Goal: Information Seeking & Learning: Learn about a topic

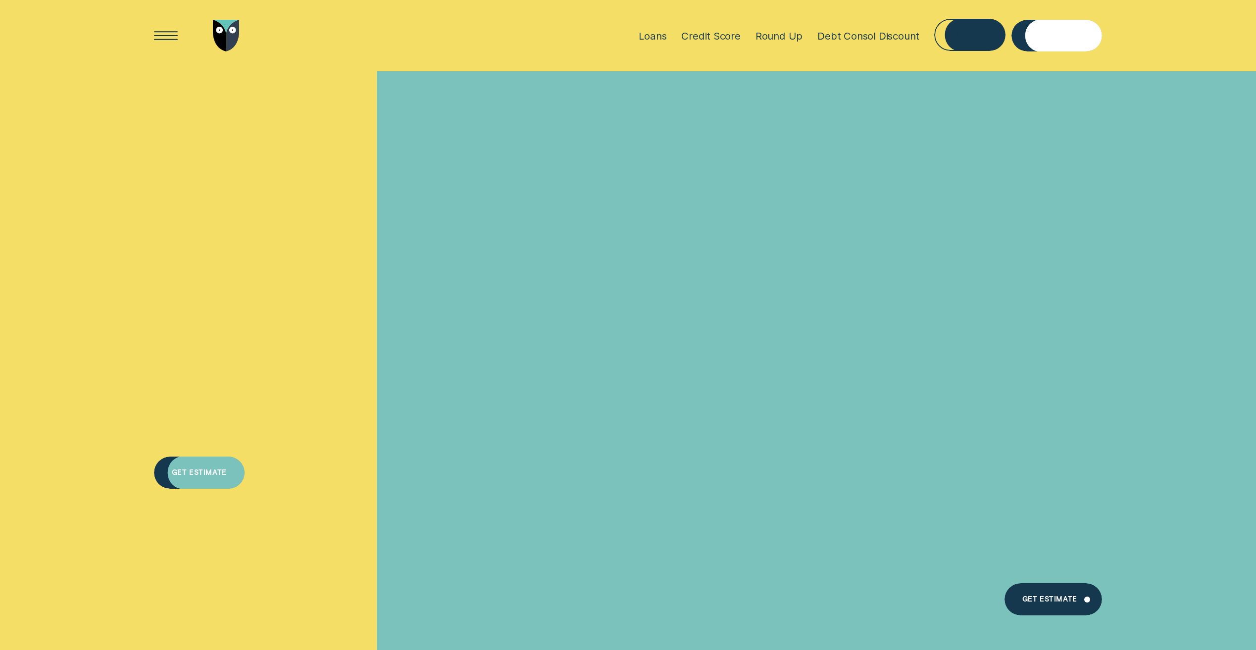
scroll to position [7000, 0]
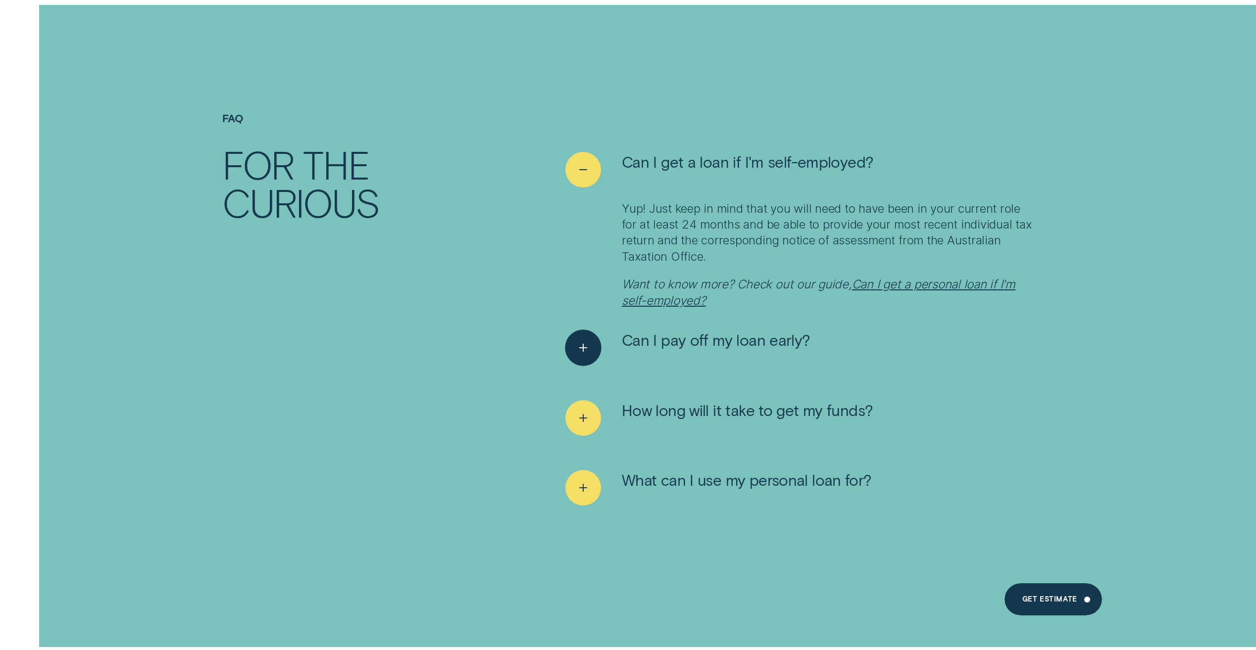
click at [745, 330] on span "Can I pay off my loan early?" at bounding box center [716, 339] width 189 height 19
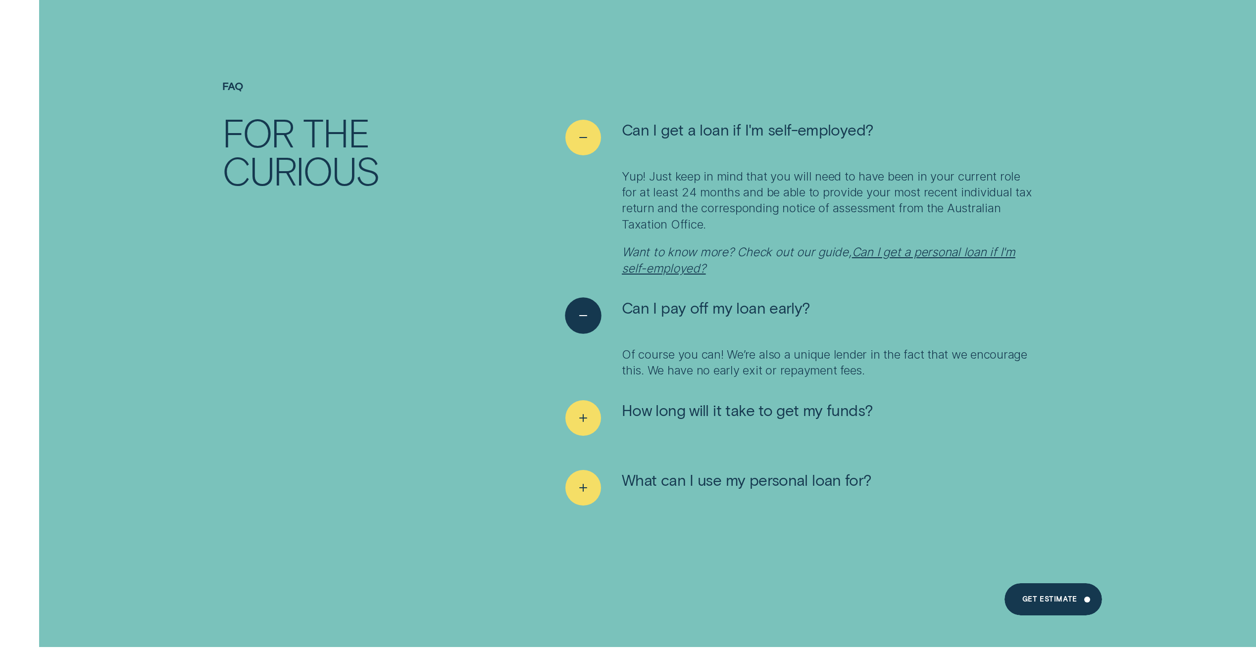
scroll to position [7099, 0]
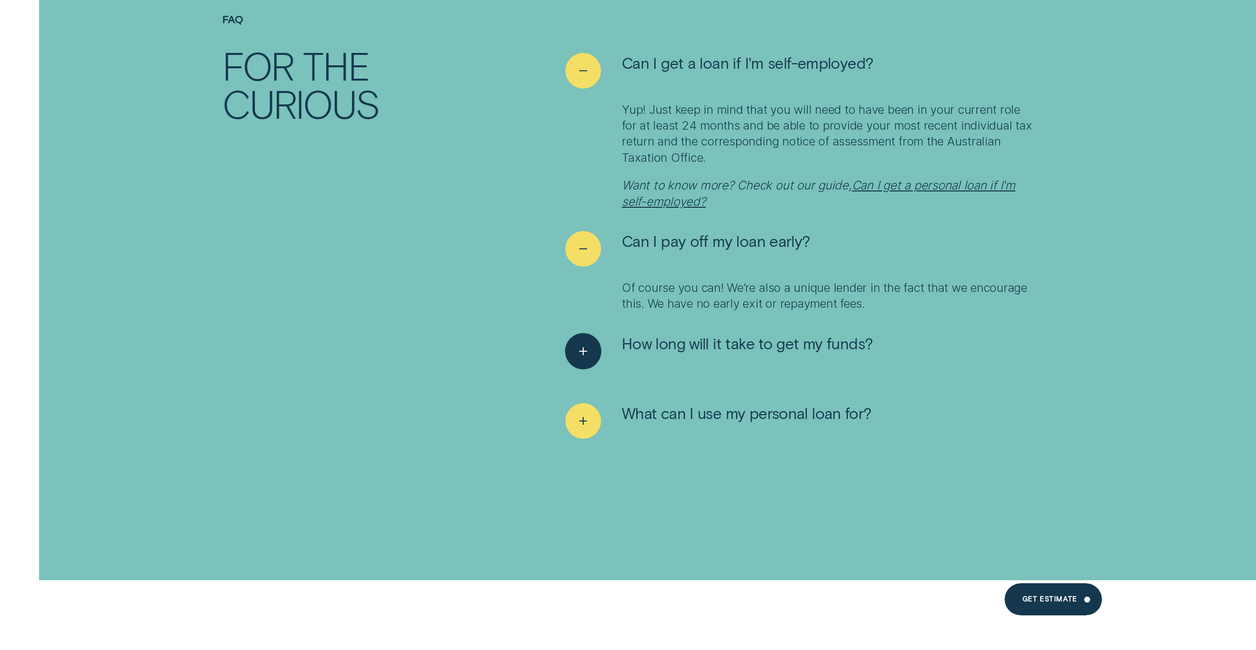
click at [744, 334] on span "How long will it take to get my funds?" at bounding box center [747, 343] width 251 height 19
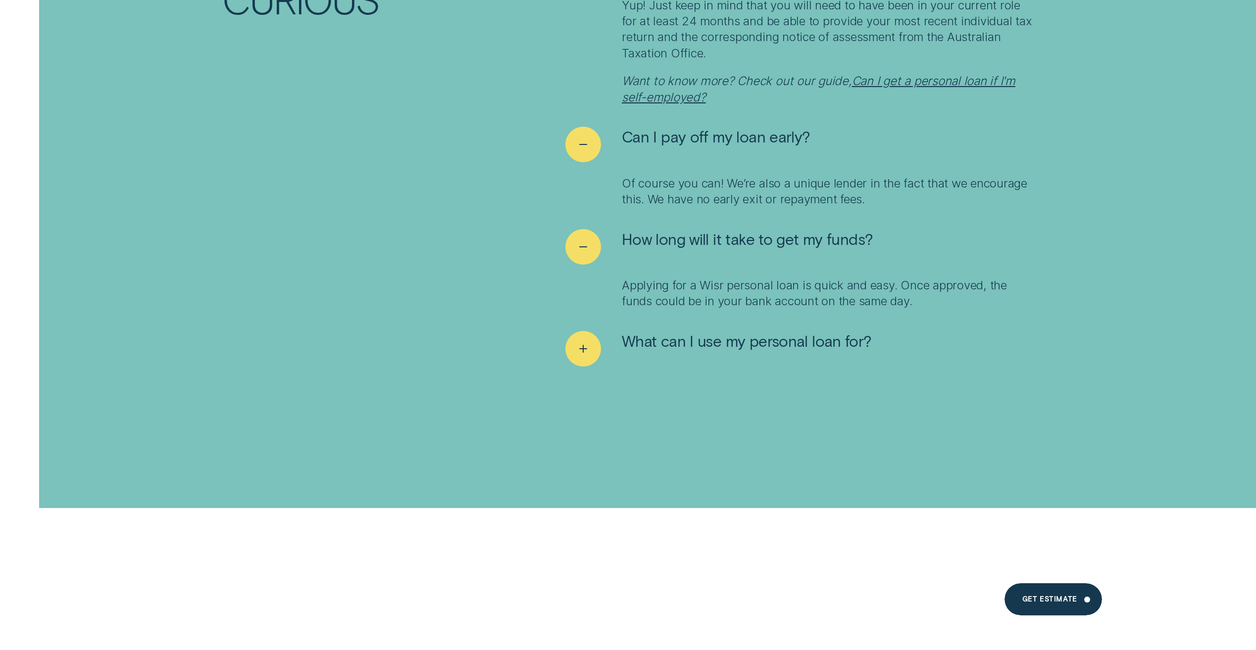
scroll to position [7248, 0]
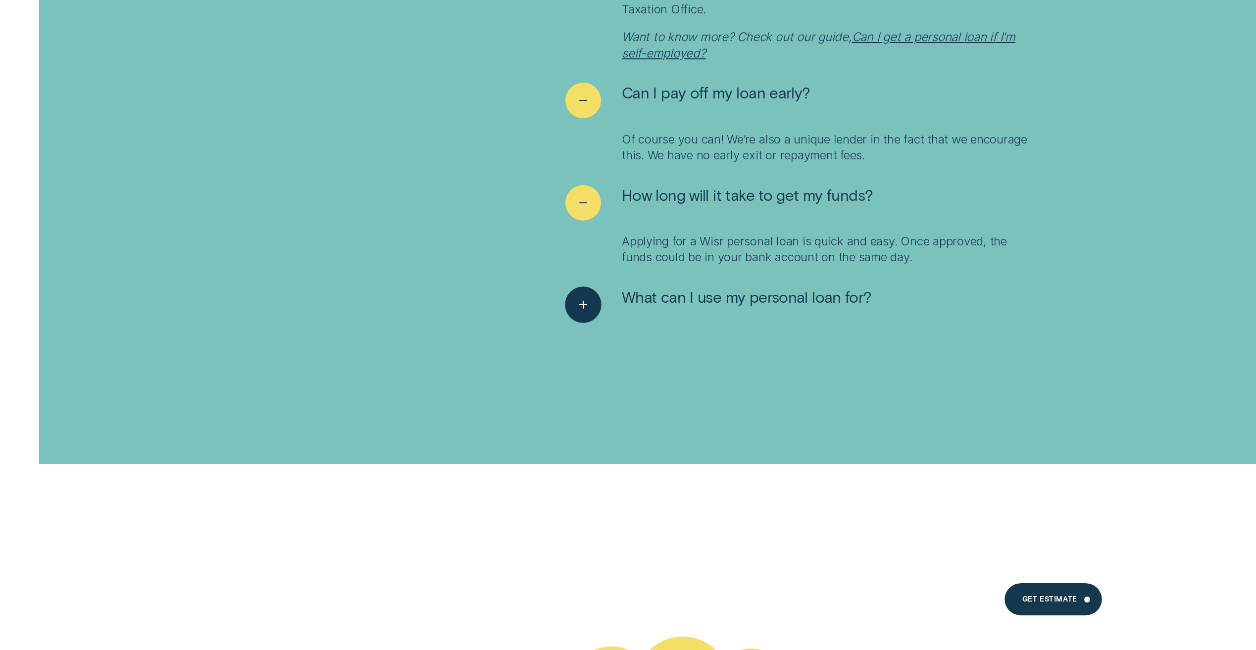
click at [771, 287] on span "What can I use my personal loan for?" at bounding box center [747, 296] width 250 height 19
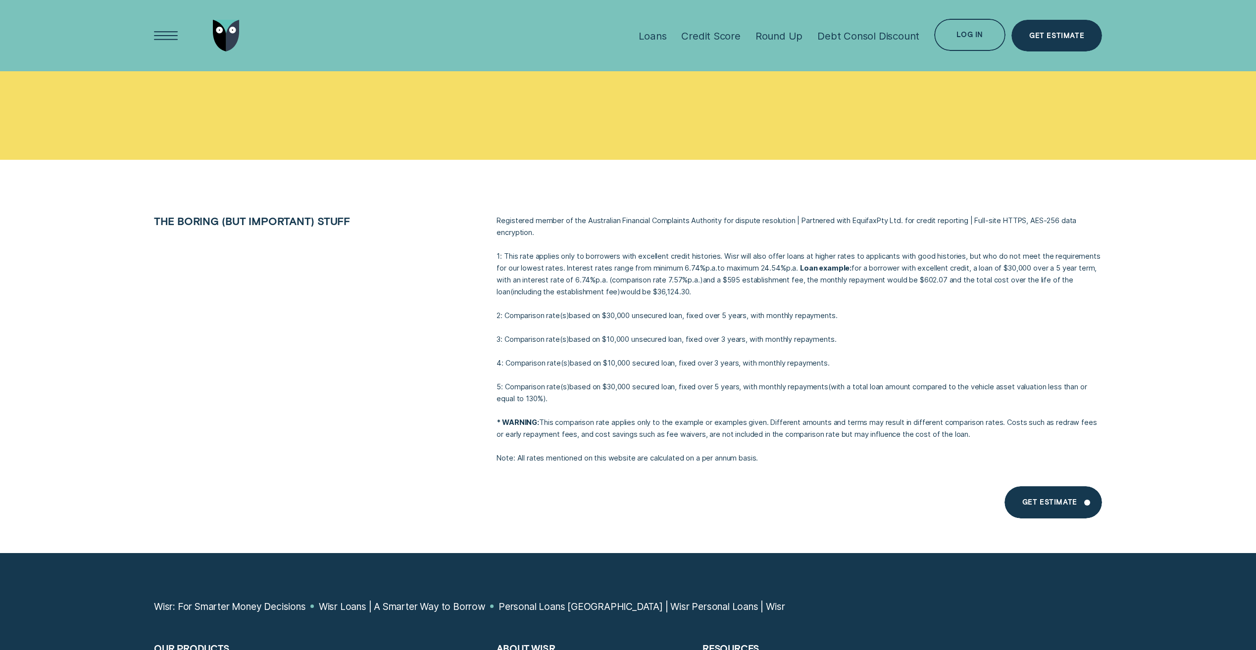
scroll to position [9079, 0]
